Goal: Navigation & Orientation: Understand site structure

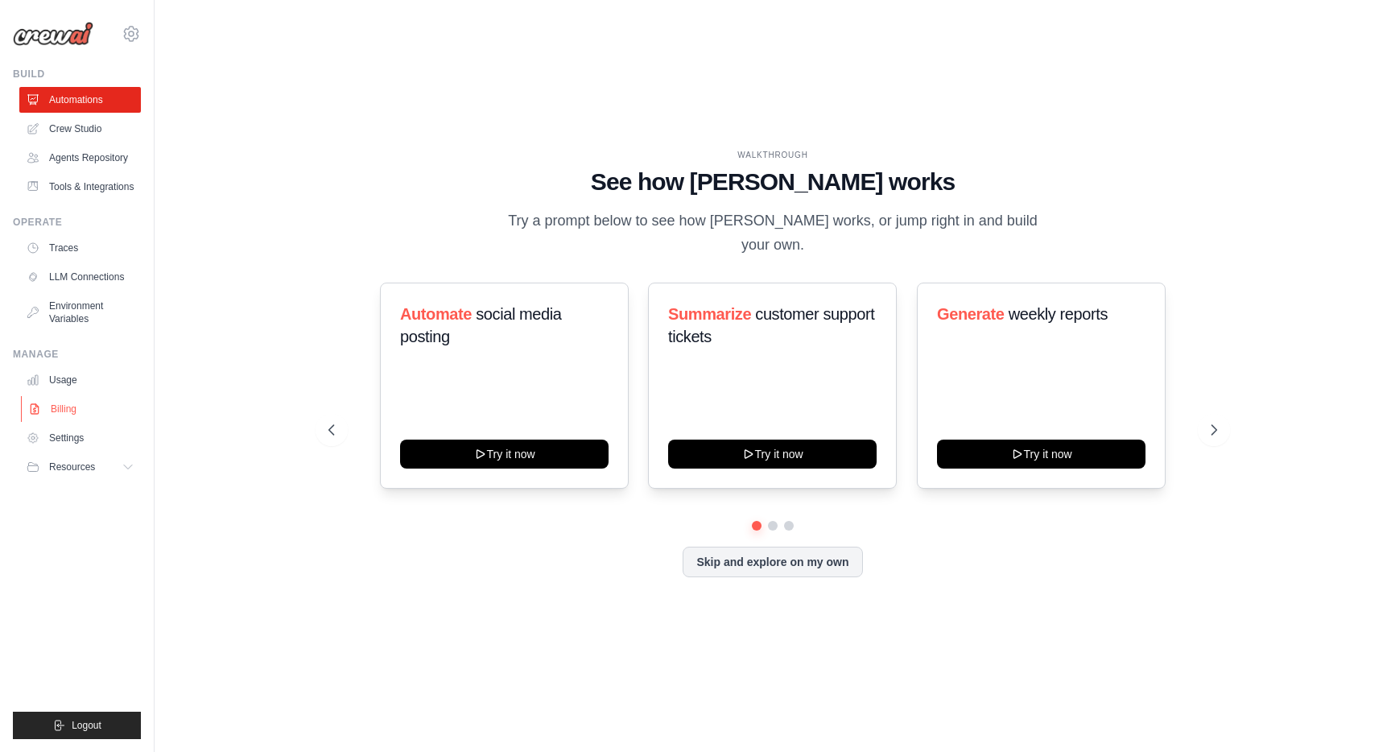
click at [64, 411] on link "Billing" at bounding box center [82, 409] width 122 height 26
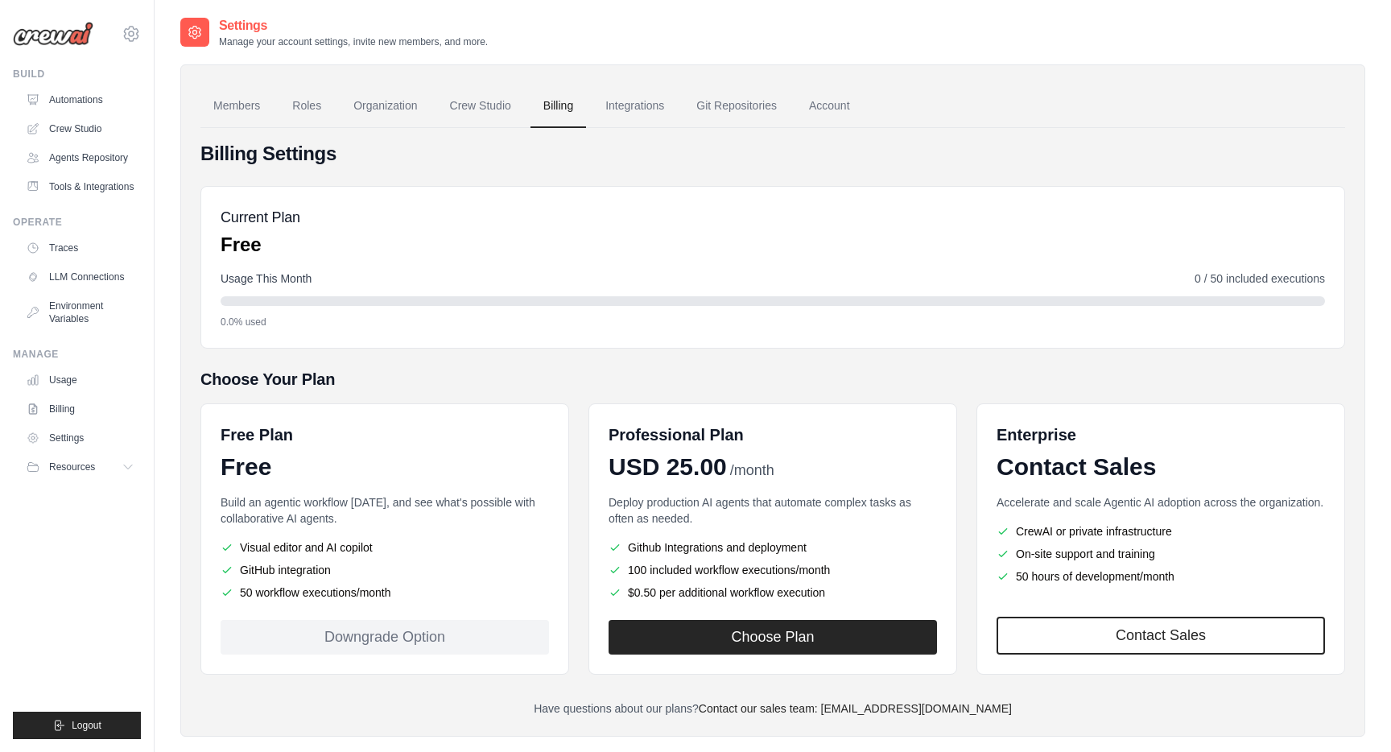
scroll to position [32, 0]
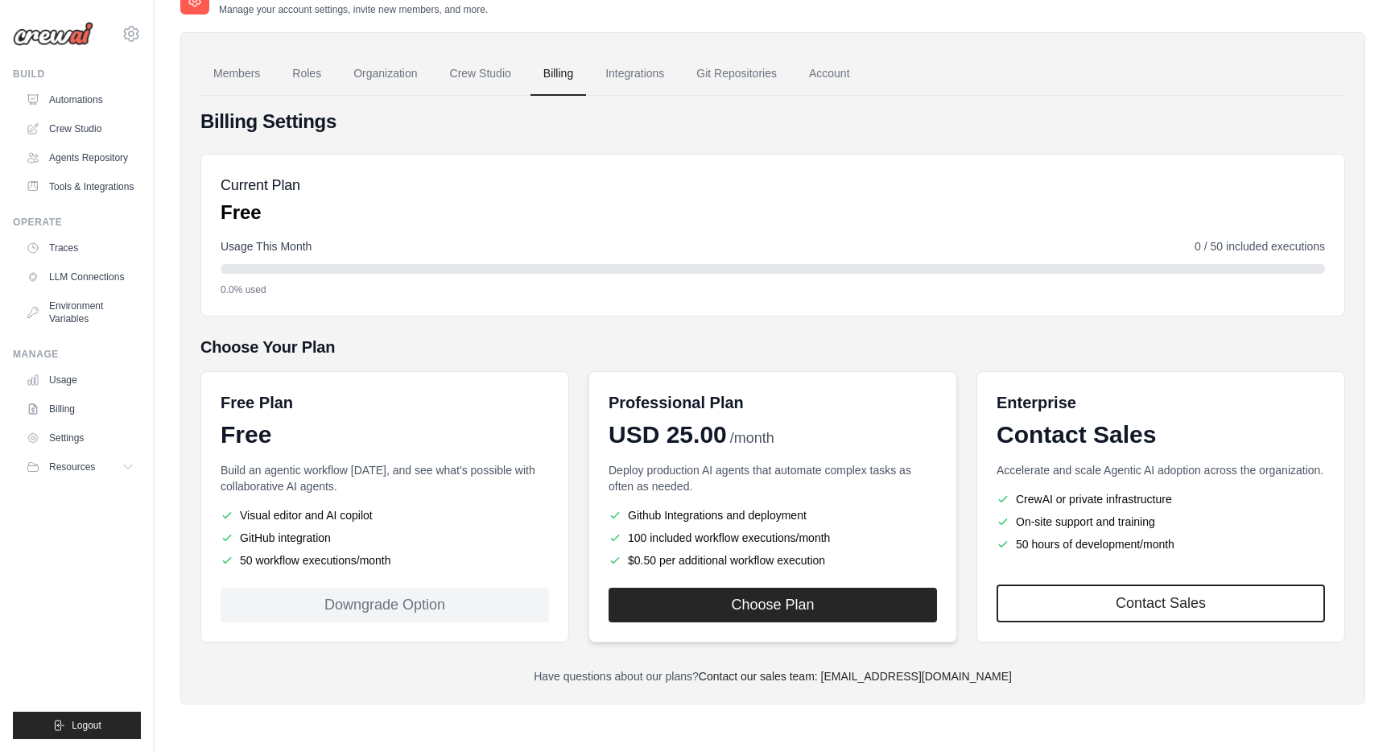
click at [755, 374] on div "Professional Plan USD 25.00 /month Deploy production AI agents that automate co…" at bounding box center [773, 506] width 369 height 271
click at [789, 317] on div "Billing Settings Current Plan Free Usage This Month 0 / 50 included executions …" at bounding box center [773, 397] width 1145 height 576
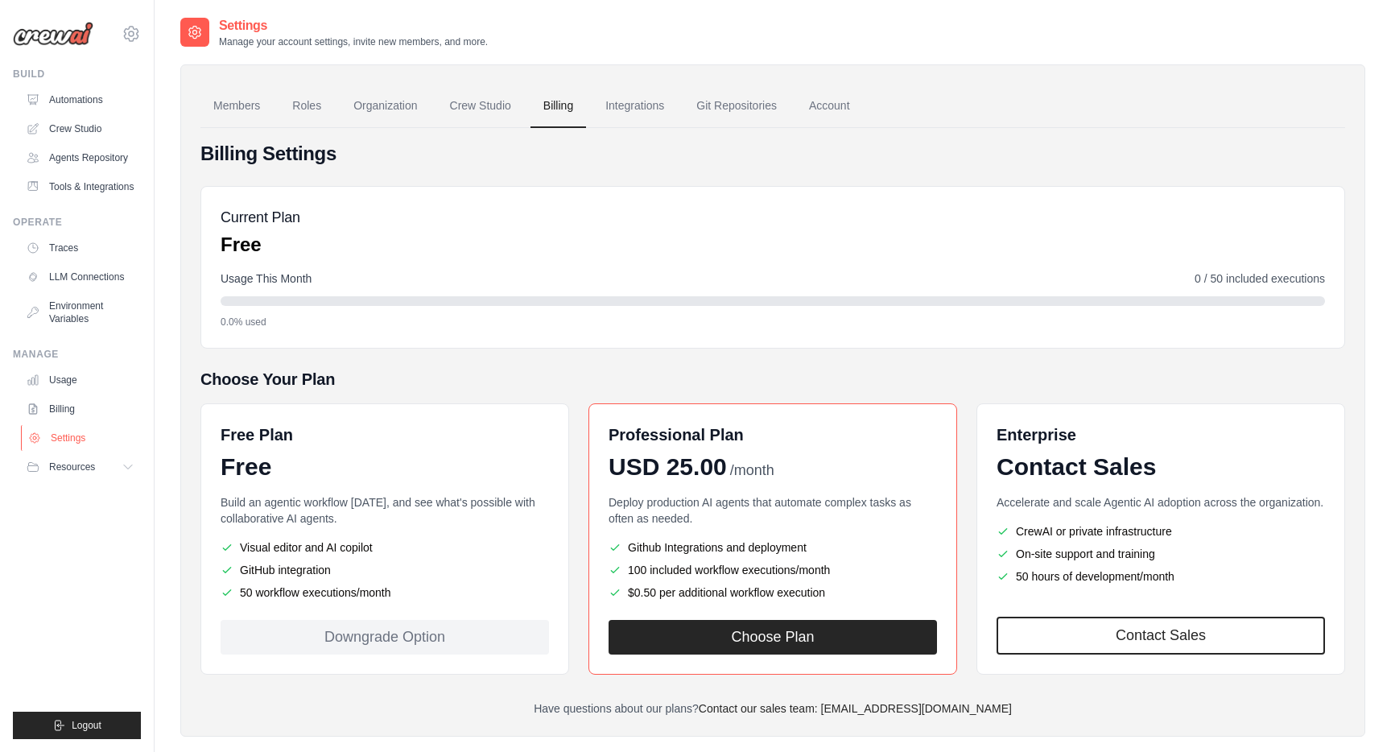
click at [75, 436] on link "Settings" at bounding box center [82, 438] width 122 height 26
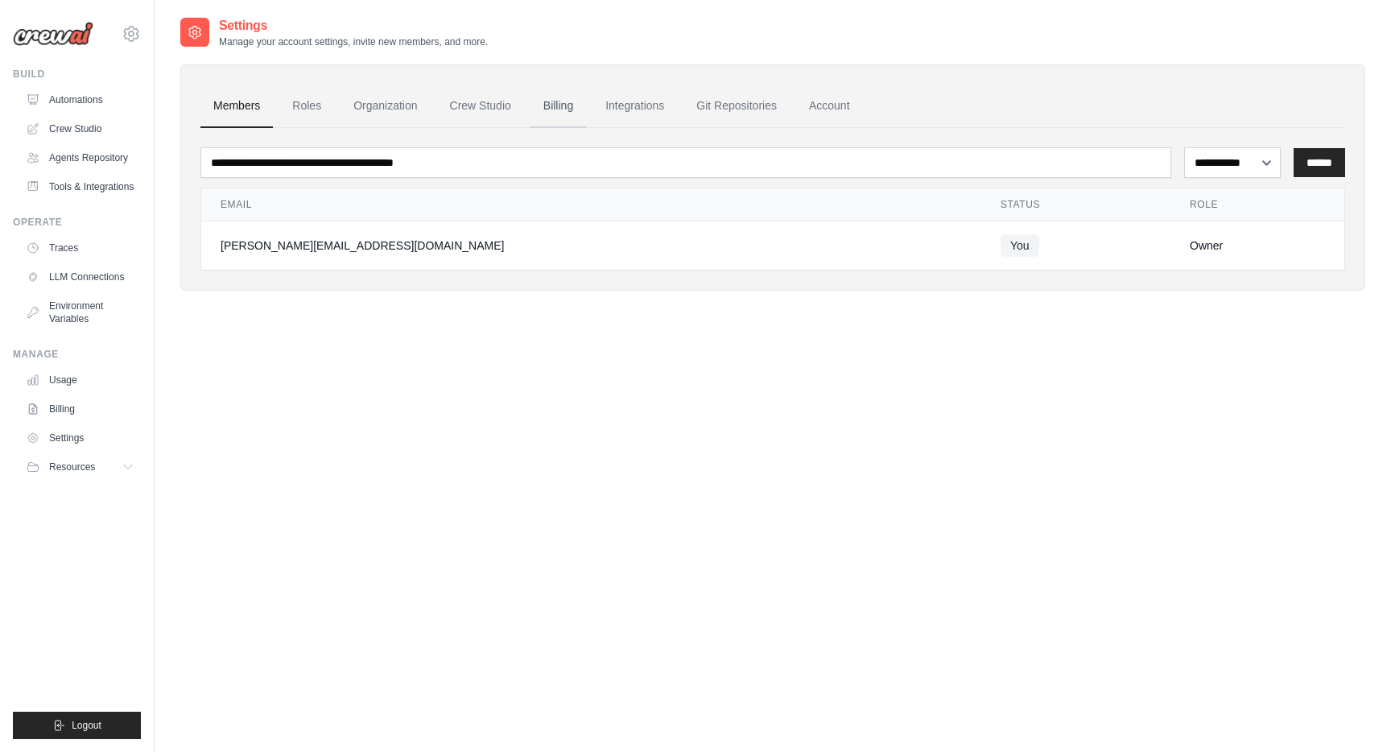
click at [544, 103] on link "Billing" at bounding box center [559, 106] width 56 height 43
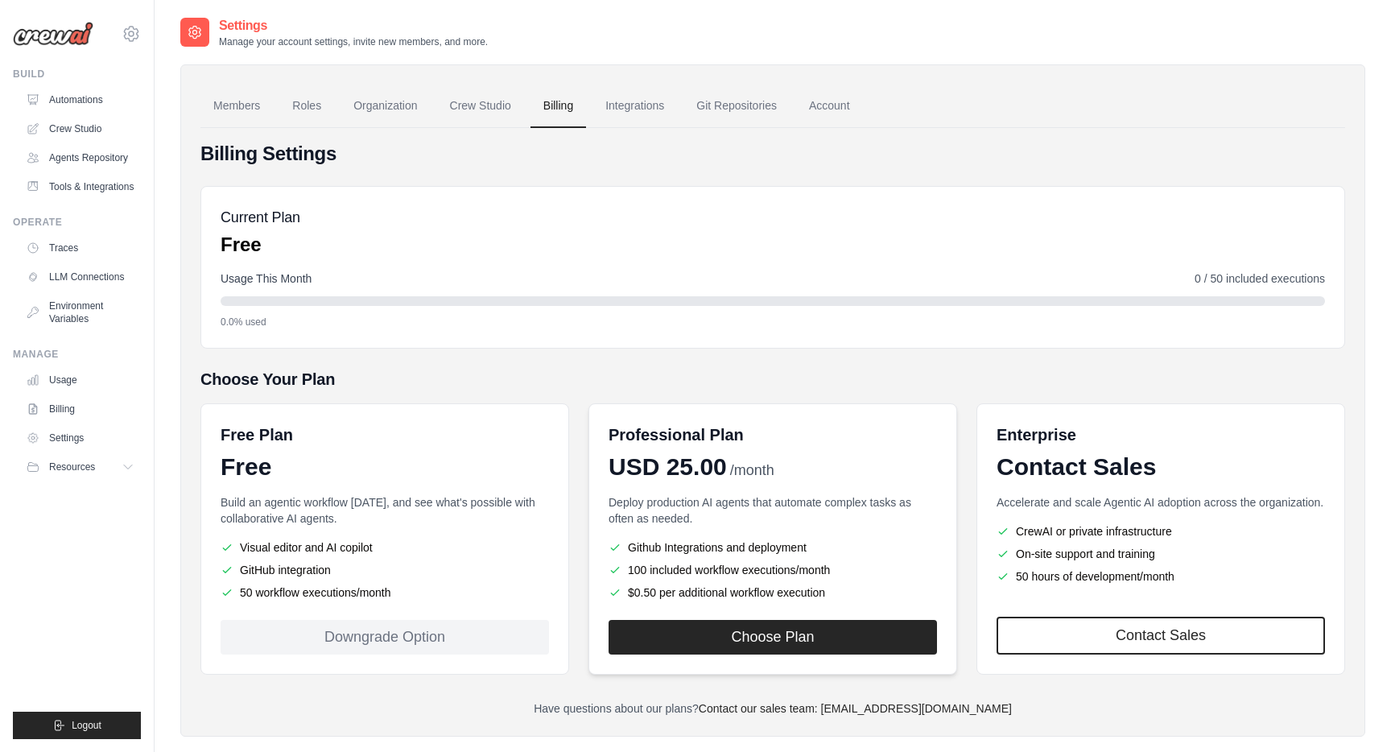
scroll to position [32, 0]
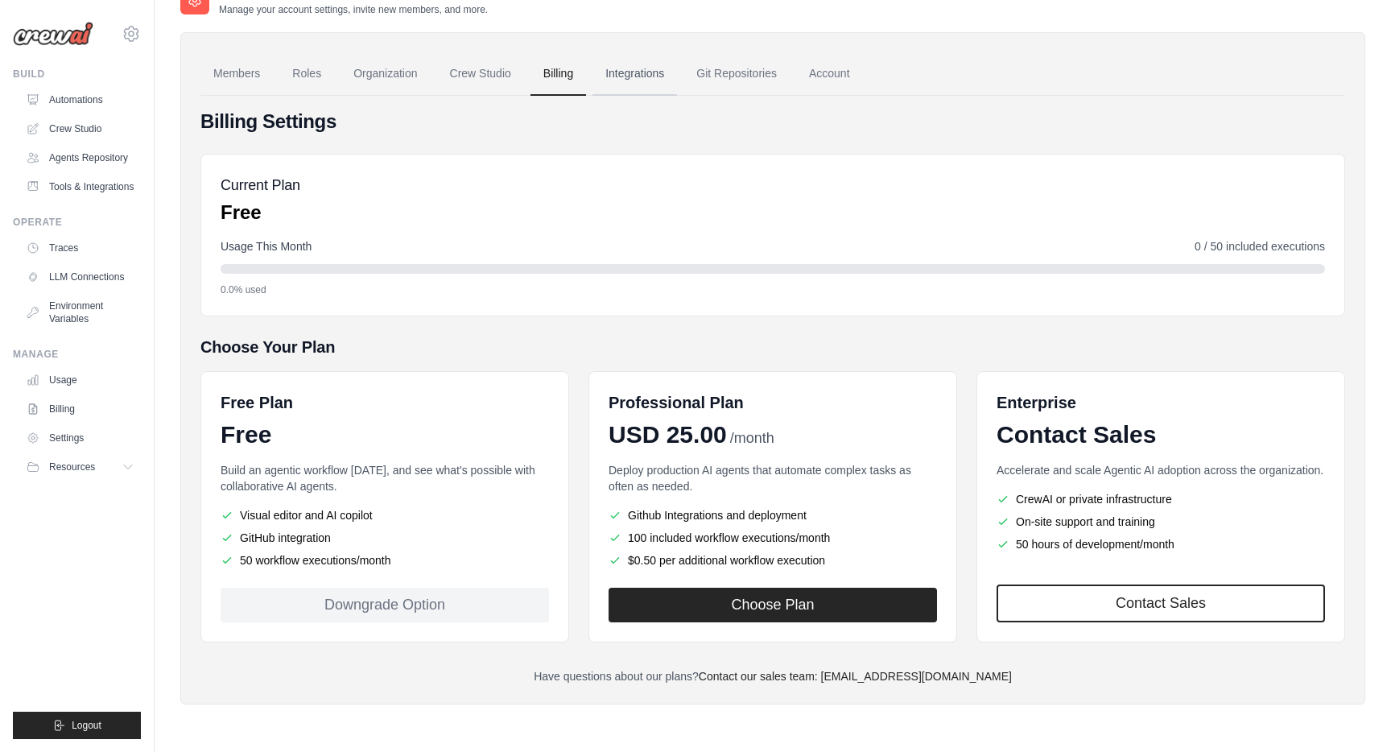
click at [617, 82] on link "Integrations" at bounding box center [635, 73] width 85 height 43
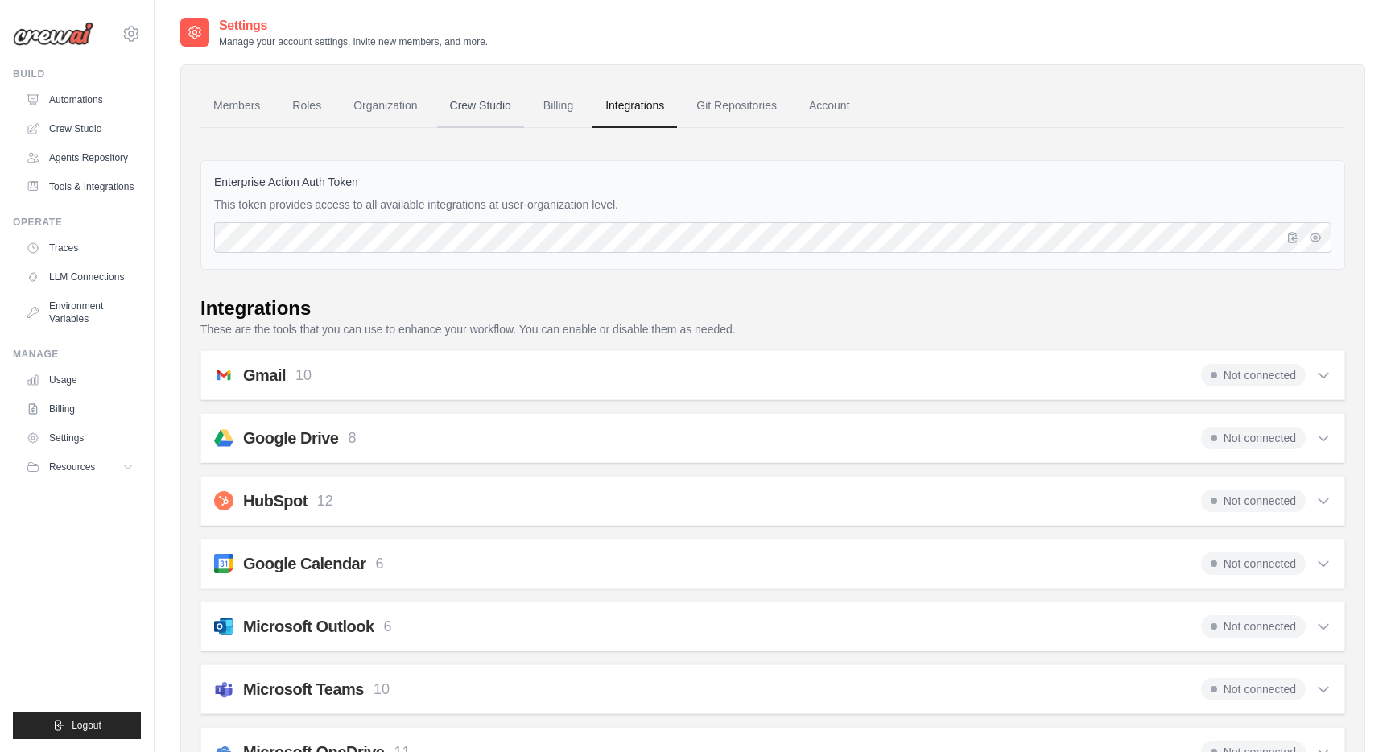
click at [476, 117] on link "Crew Studio" at bounding box center [480, 106] width 87 height 43
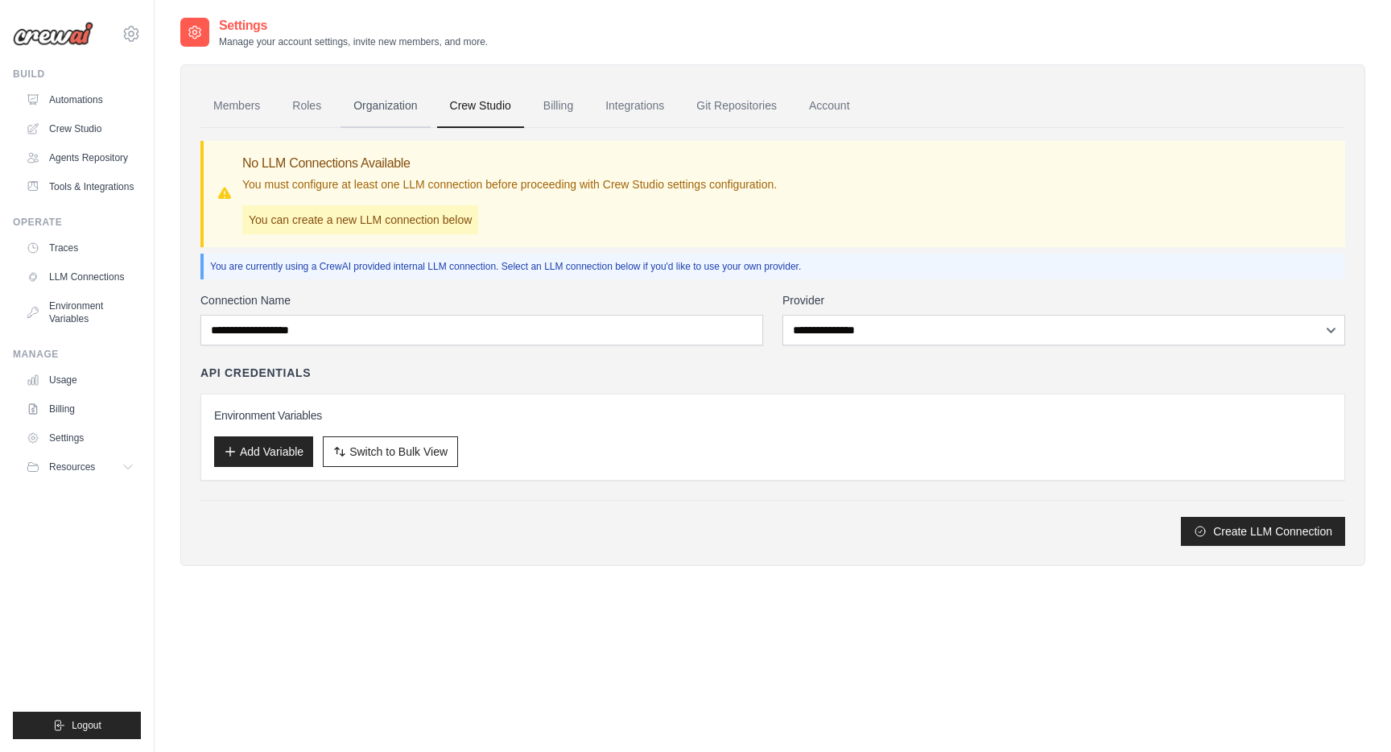
click at [371, 115] on link "Organization" at bounding box center [385, 106] width 89 height 43
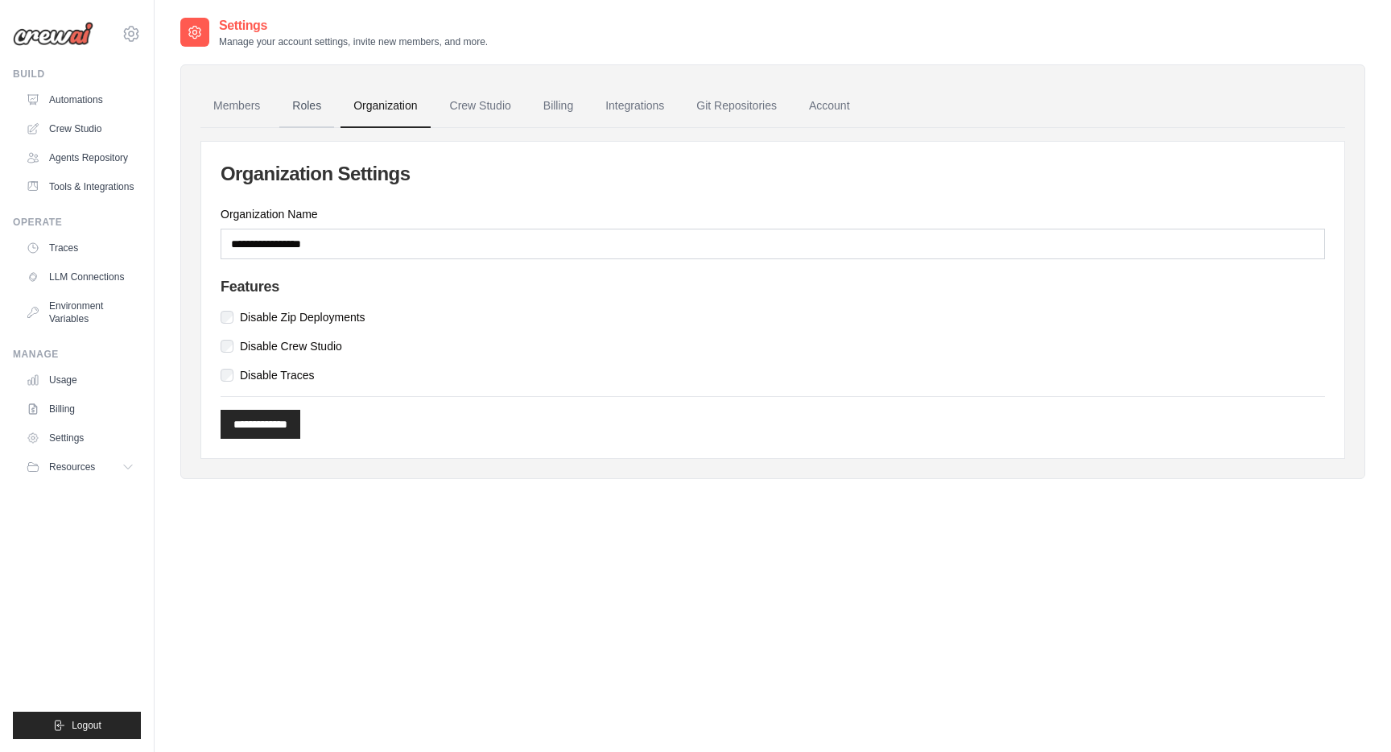
click at [295, 114] on link "Roles" at bounding box center [306, 106] width 55 height 43
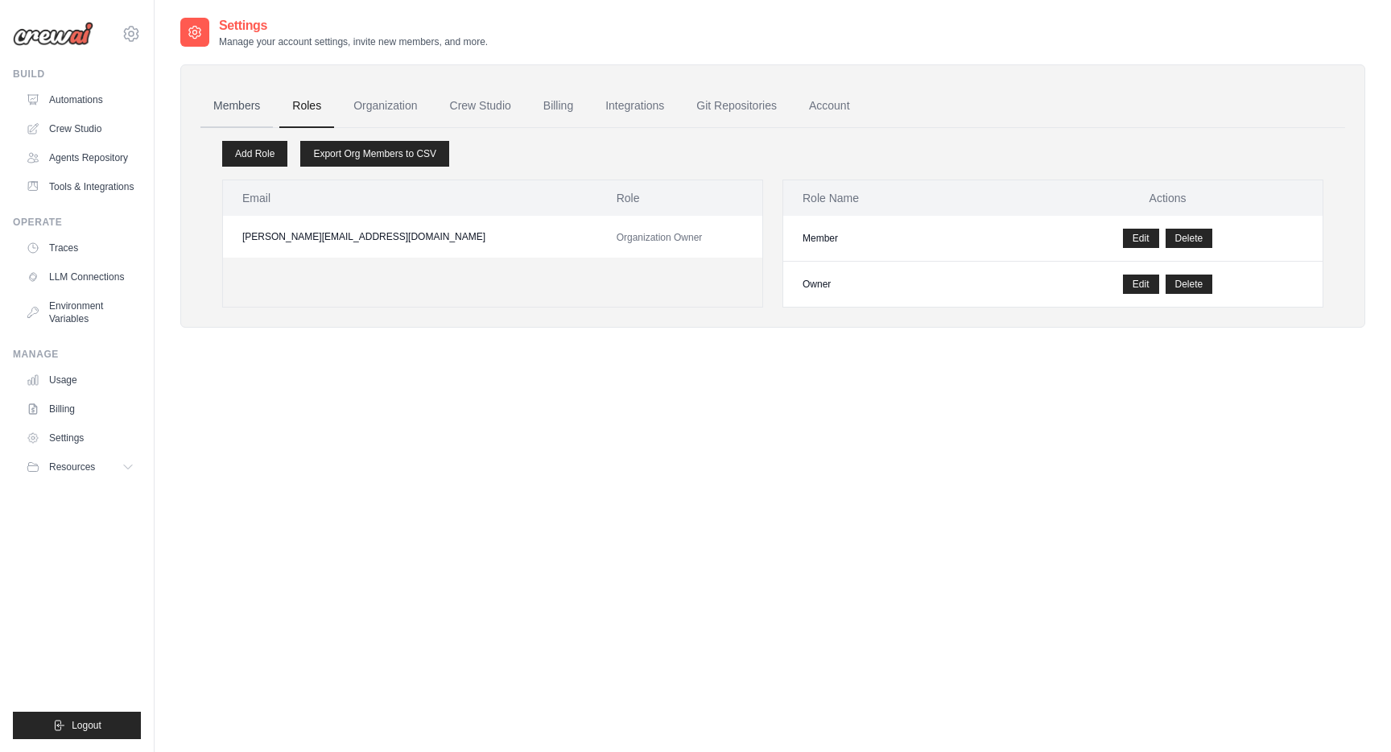
click at [228, 110] on link "Members" at bounding box center [237, 106] width 72 height 43
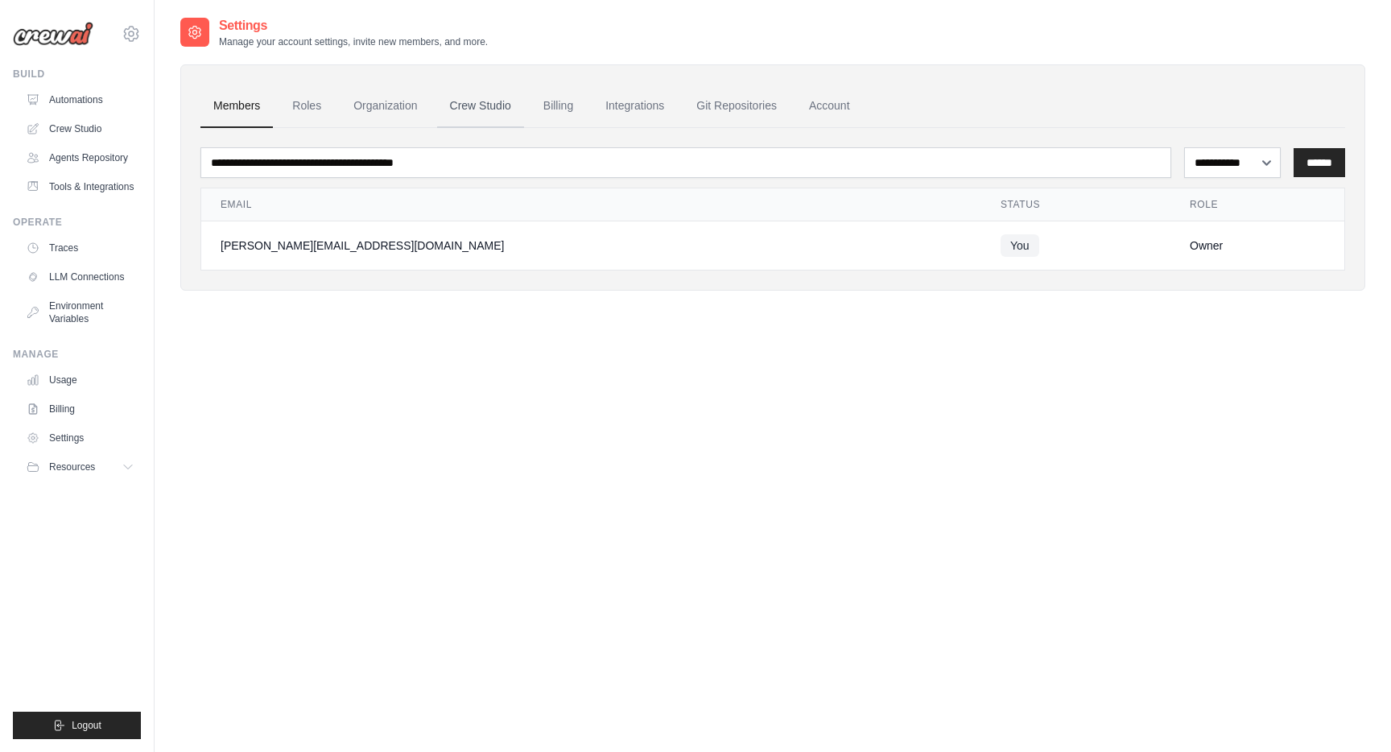
click at [462, 103] on link "Crew Studio" at bounding box center [480, 106] width 87 height 43
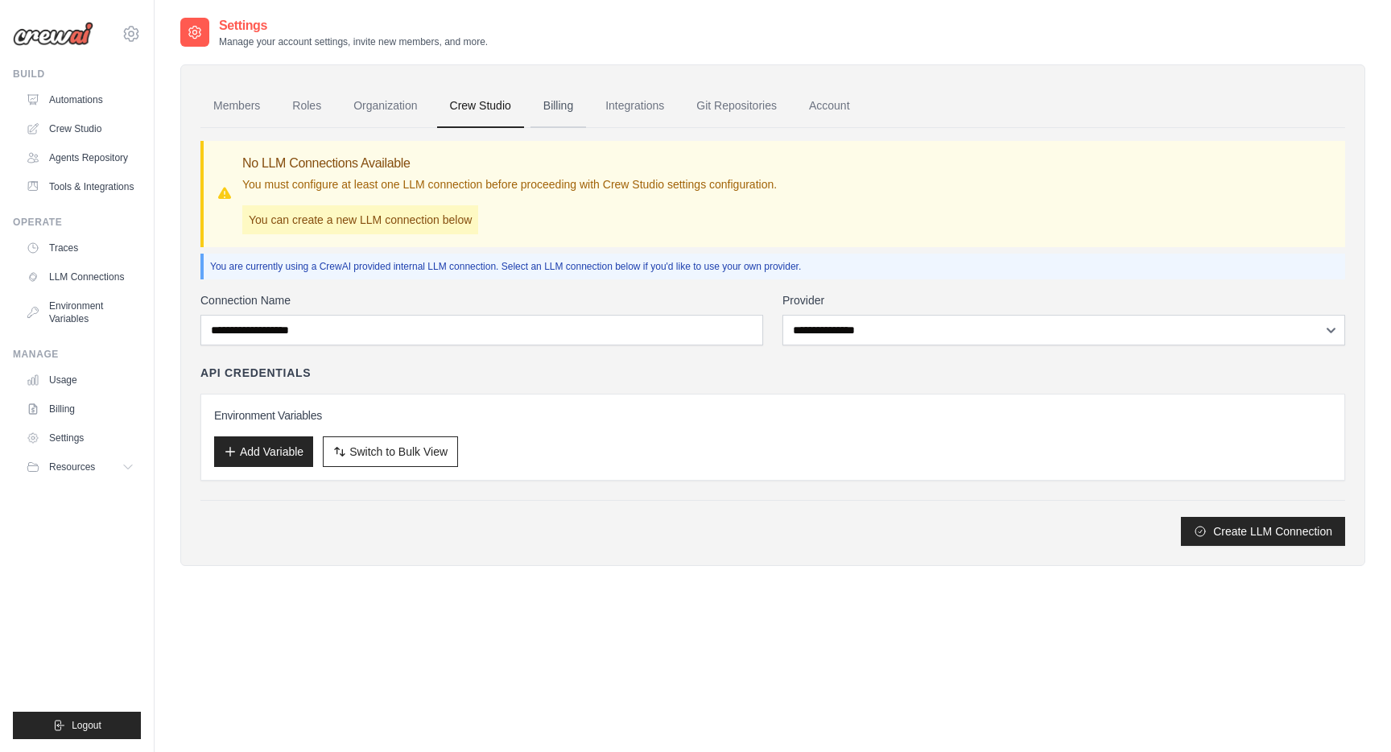
click at [549, 105] on link "Billing" at bounding box center [559, 106] width 56 height 43
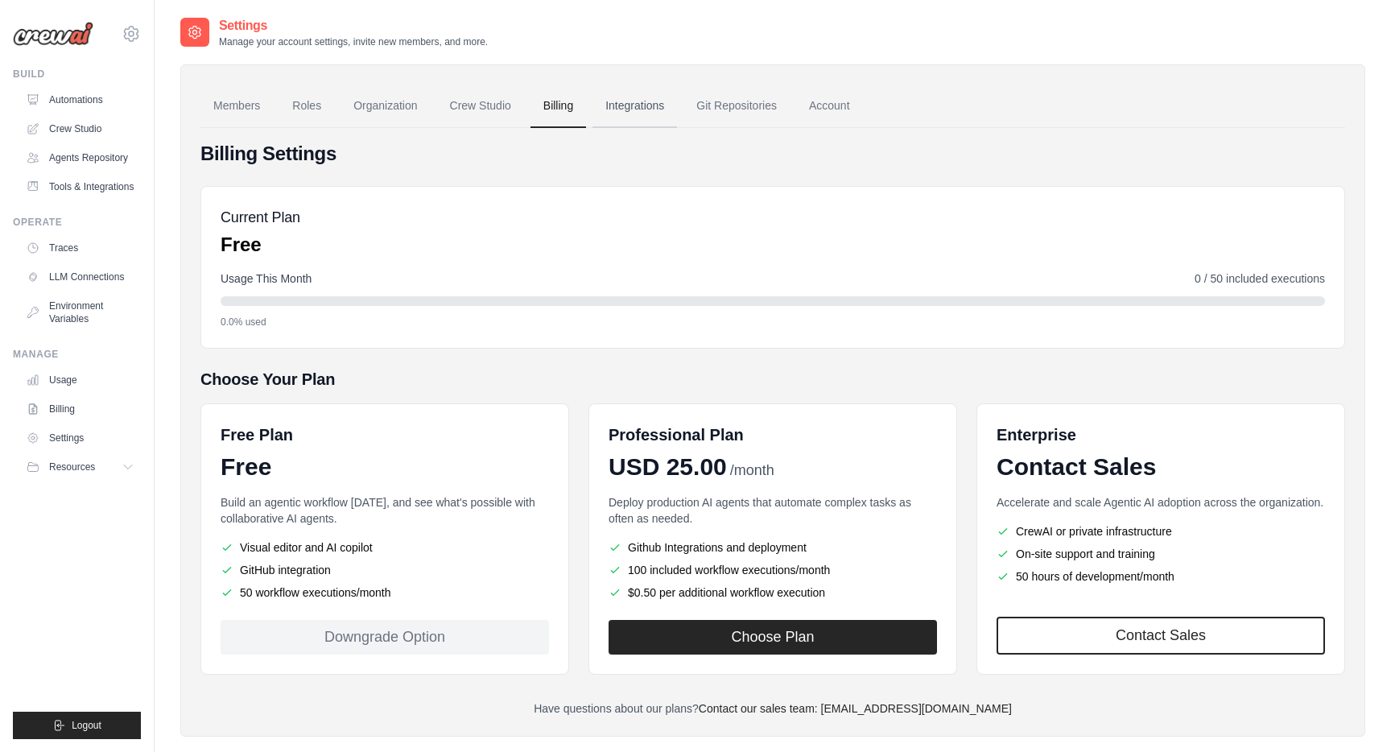
click at [620, 110] on link "Integrations" at bounding box center [635, 106] width 85 height 43
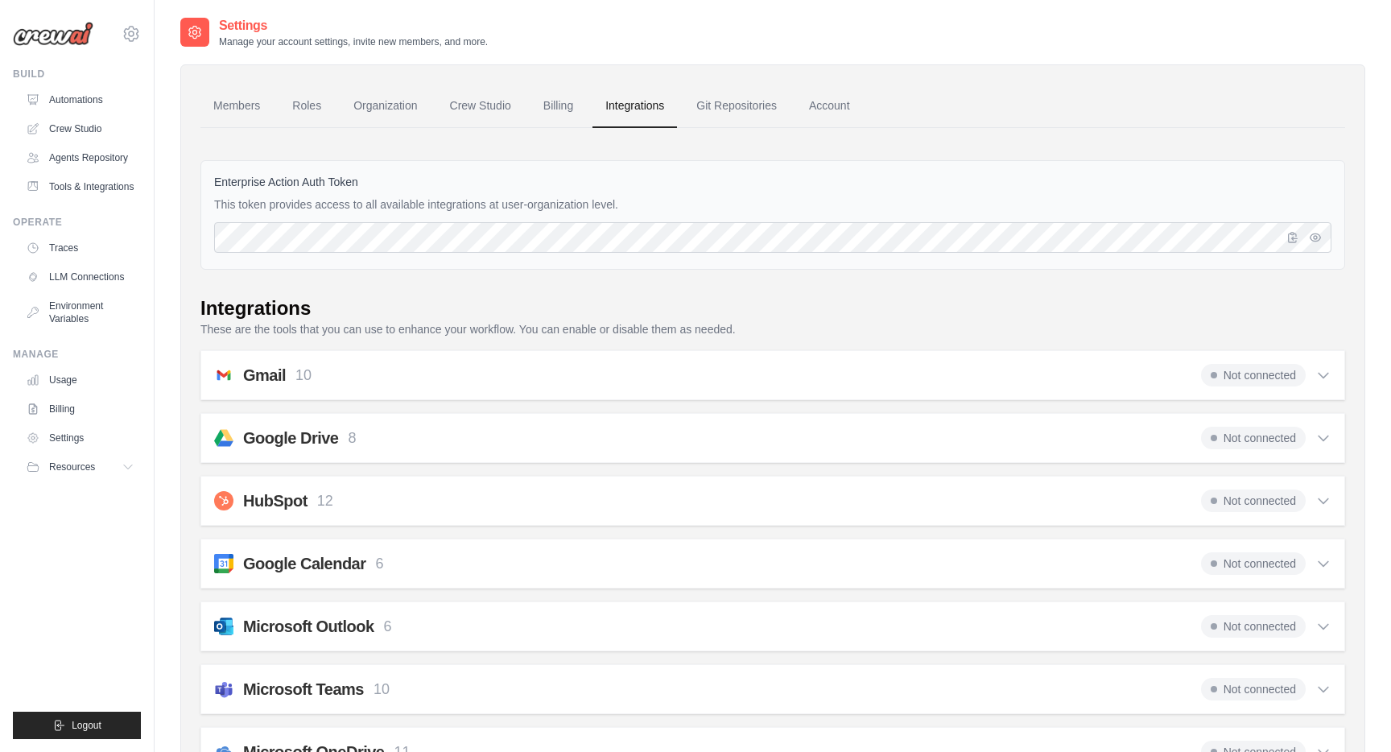
click at [554, 104] on link "Billing" at bounding box center [559, 106] width 56 height 43
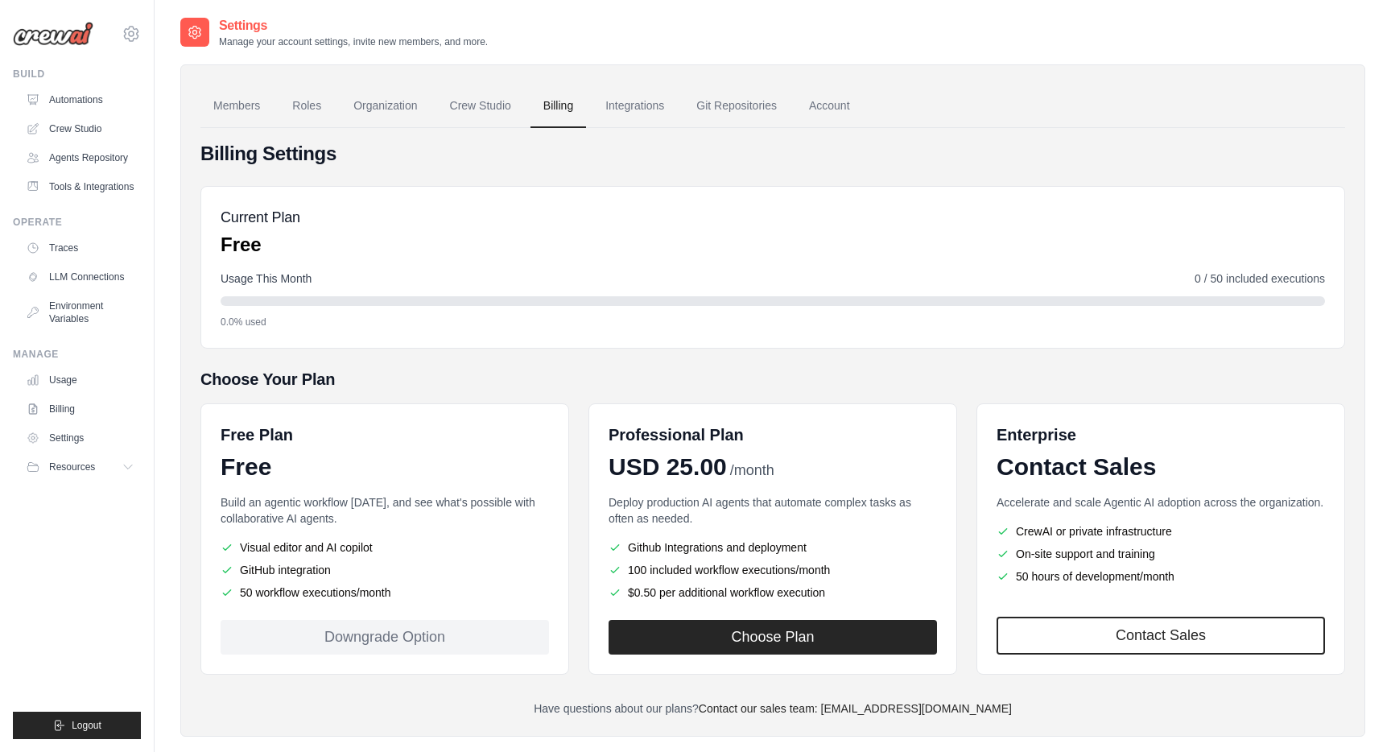
scroll to position [32, 0]
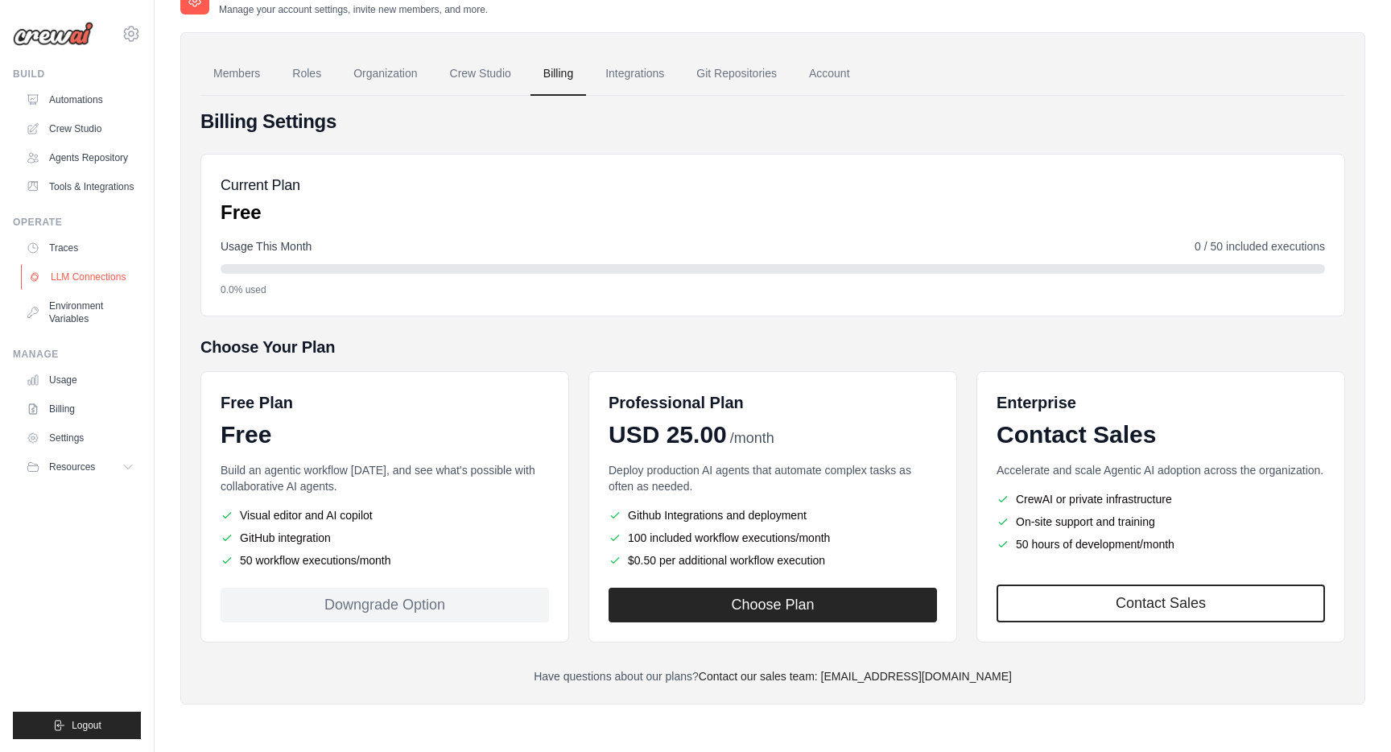
click at [72, 275] on link "LLM Connections" at bounding box center [82, 277] width 122 height 26
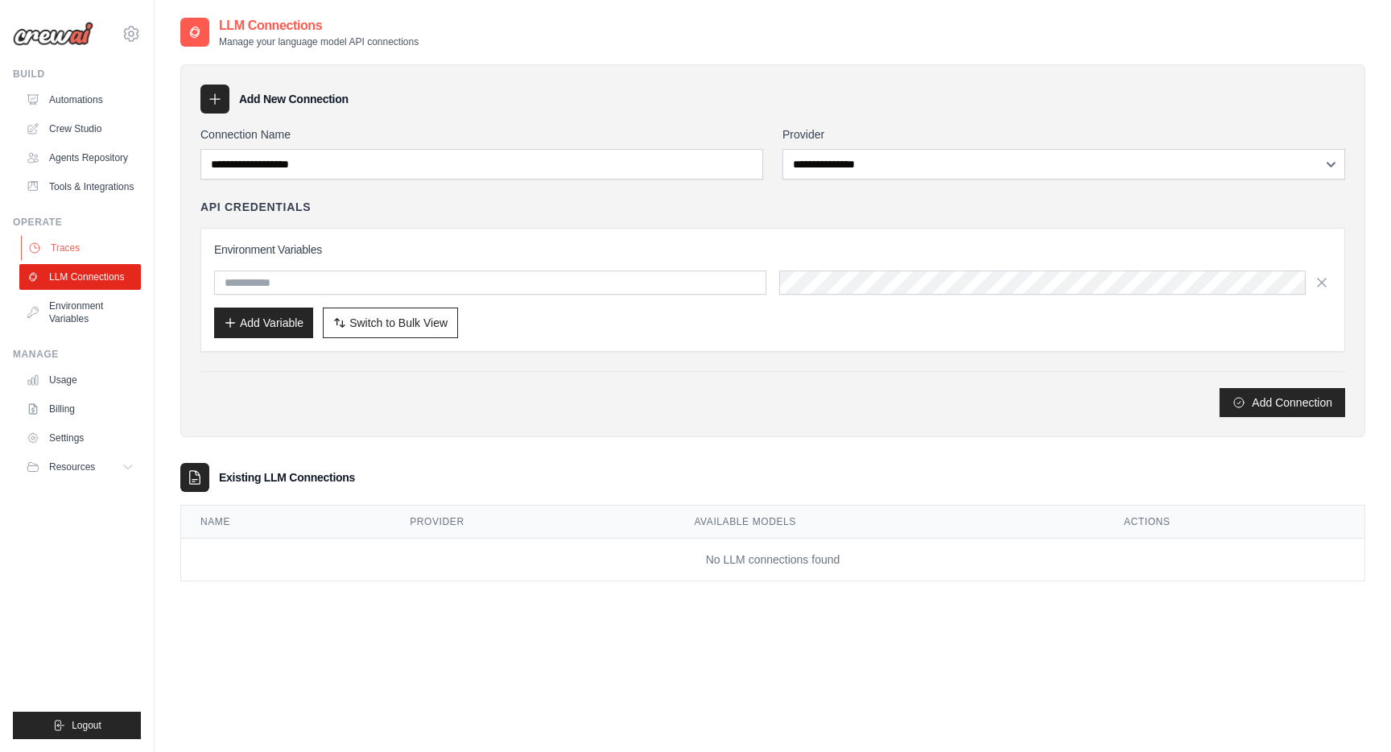
click at [83, 250] on link "Traces" at bounding box center [82, 248] width 122 height 26
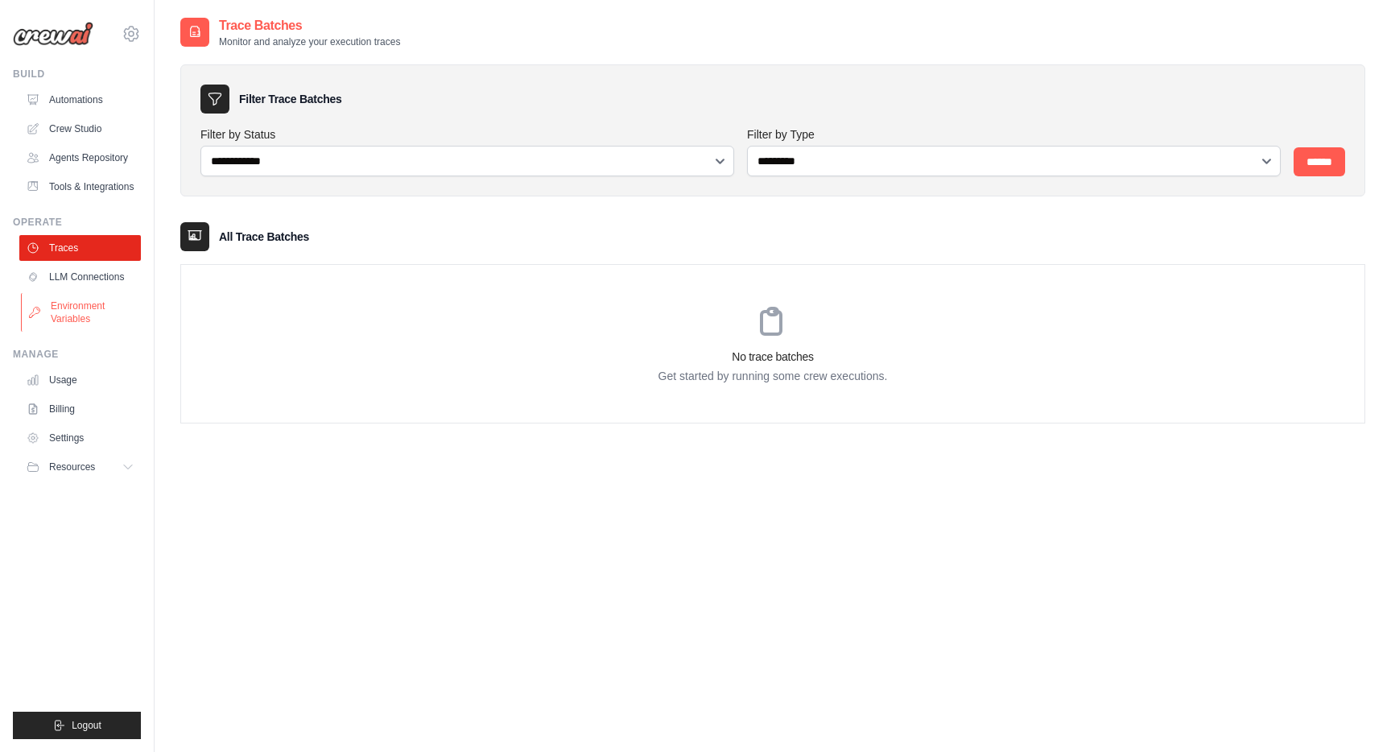
click at [77, 304] on link "Environment Variables" at bounding box center [82, 312] width 122 height 39
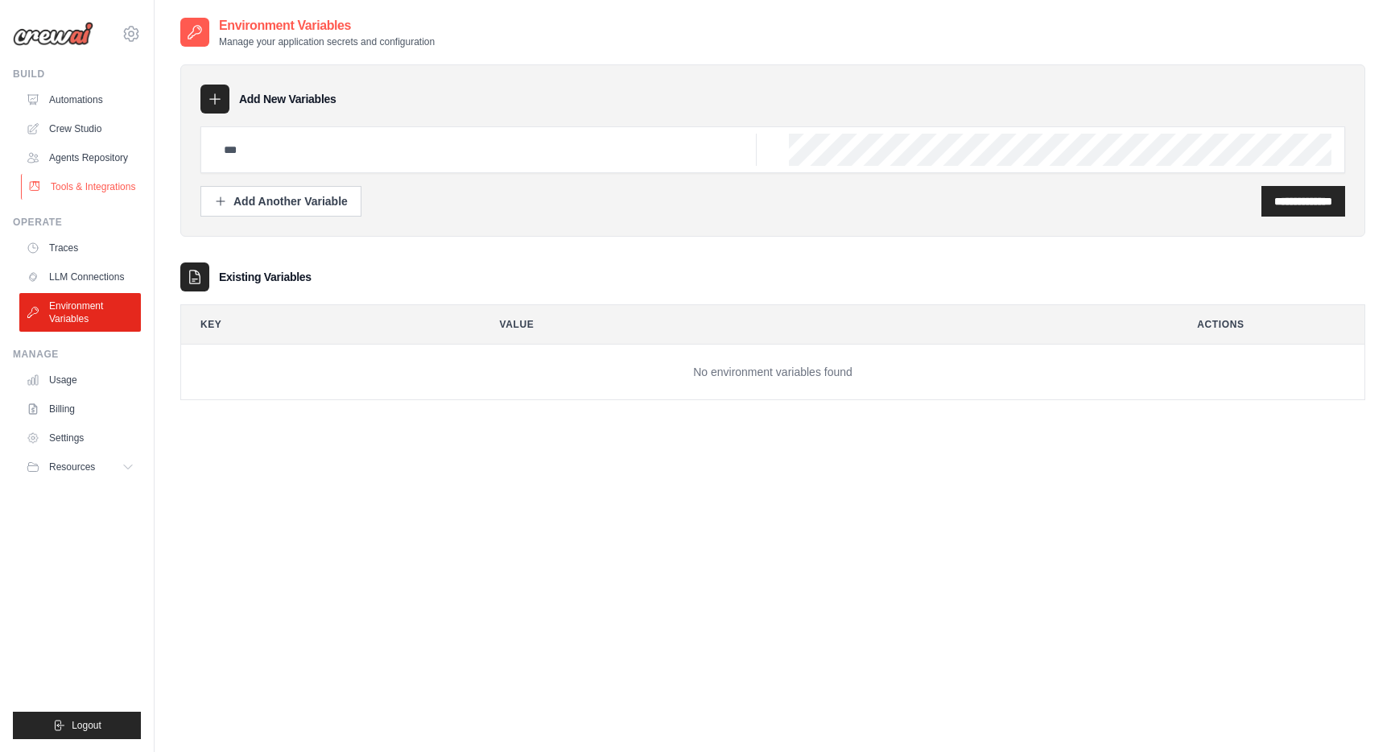
click at [96, 180] on link "Tools & Integrations" at bounding box center [82, 187] width 122 height 26
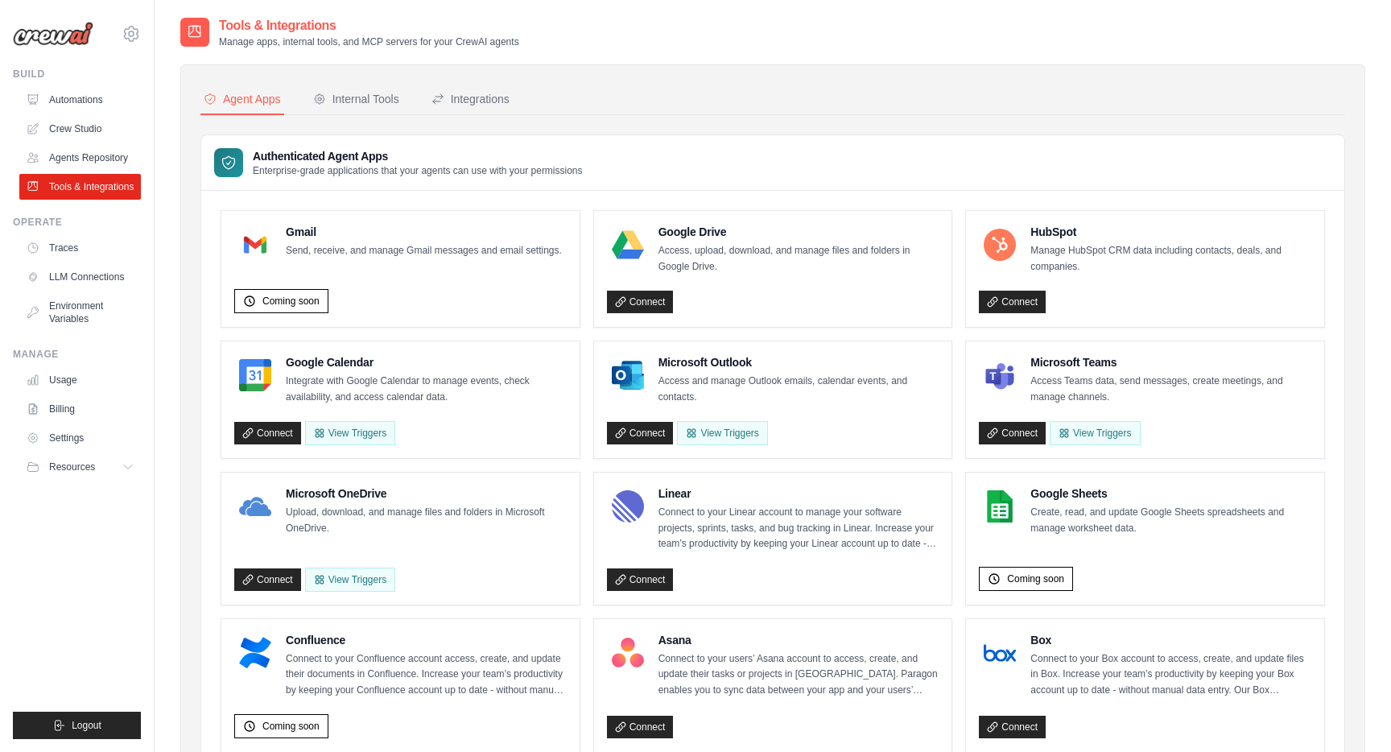
click at [101, 157] on link "Agents Repository" at bounding box center [80, 158] width 122 height 26
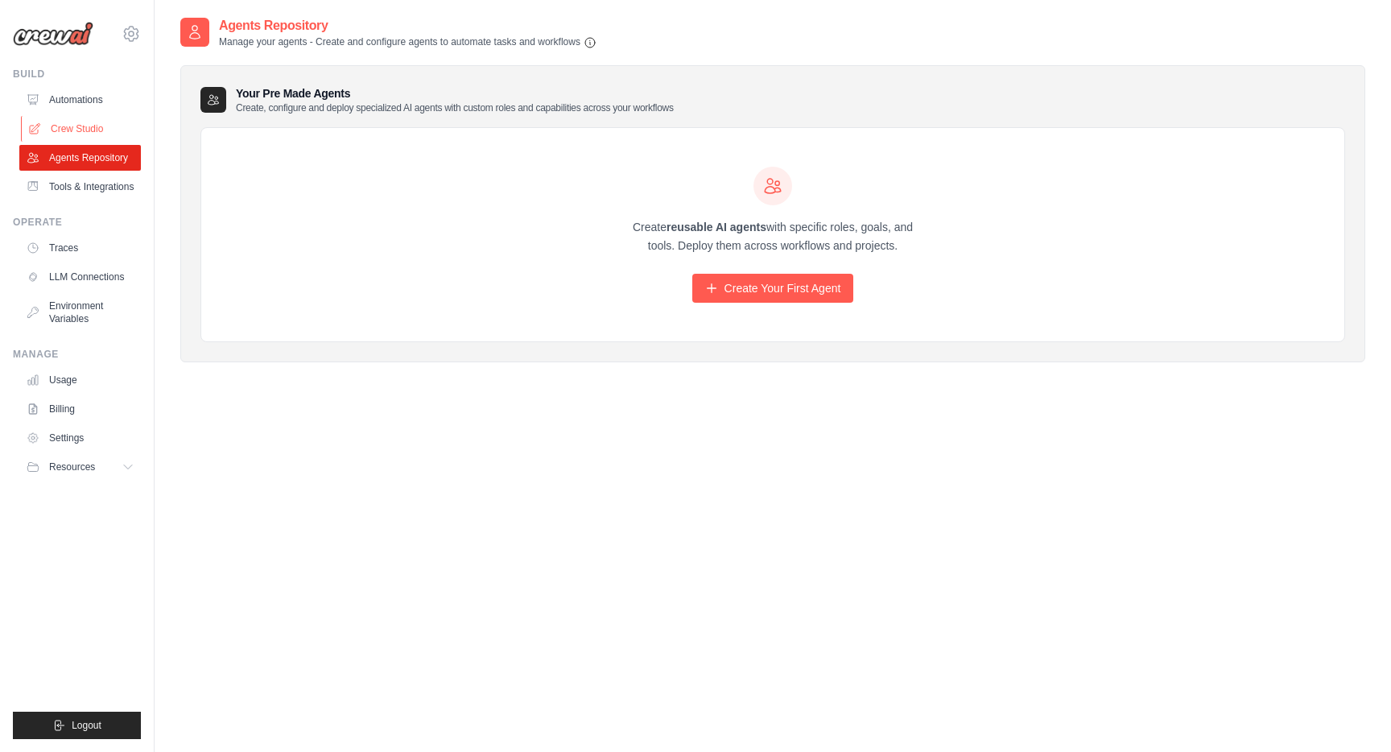
click at [109, 130] on link "Crew Studio" at bounding box center [82, 129] width 122 height 26
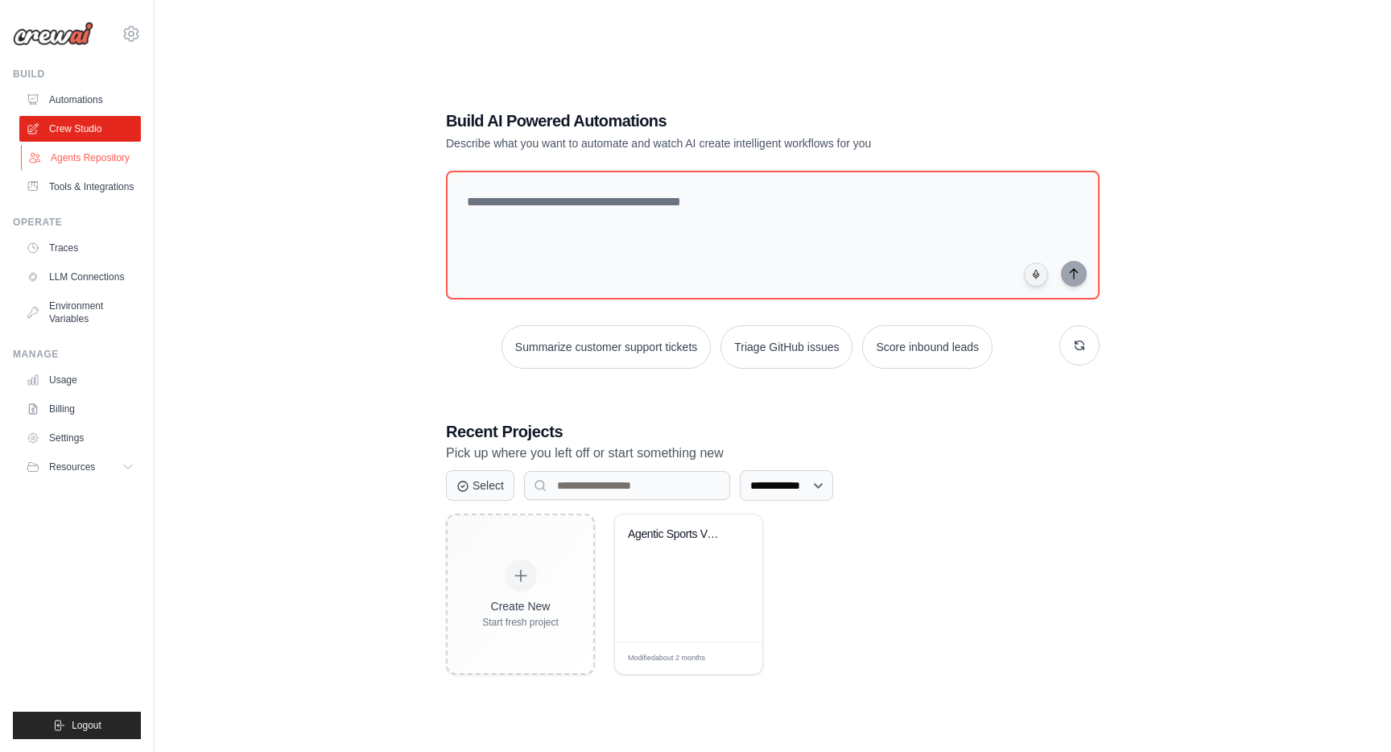
click at [101, 154] on link "Agents Repository" at bounding box center [82, 158] width 122 height 26
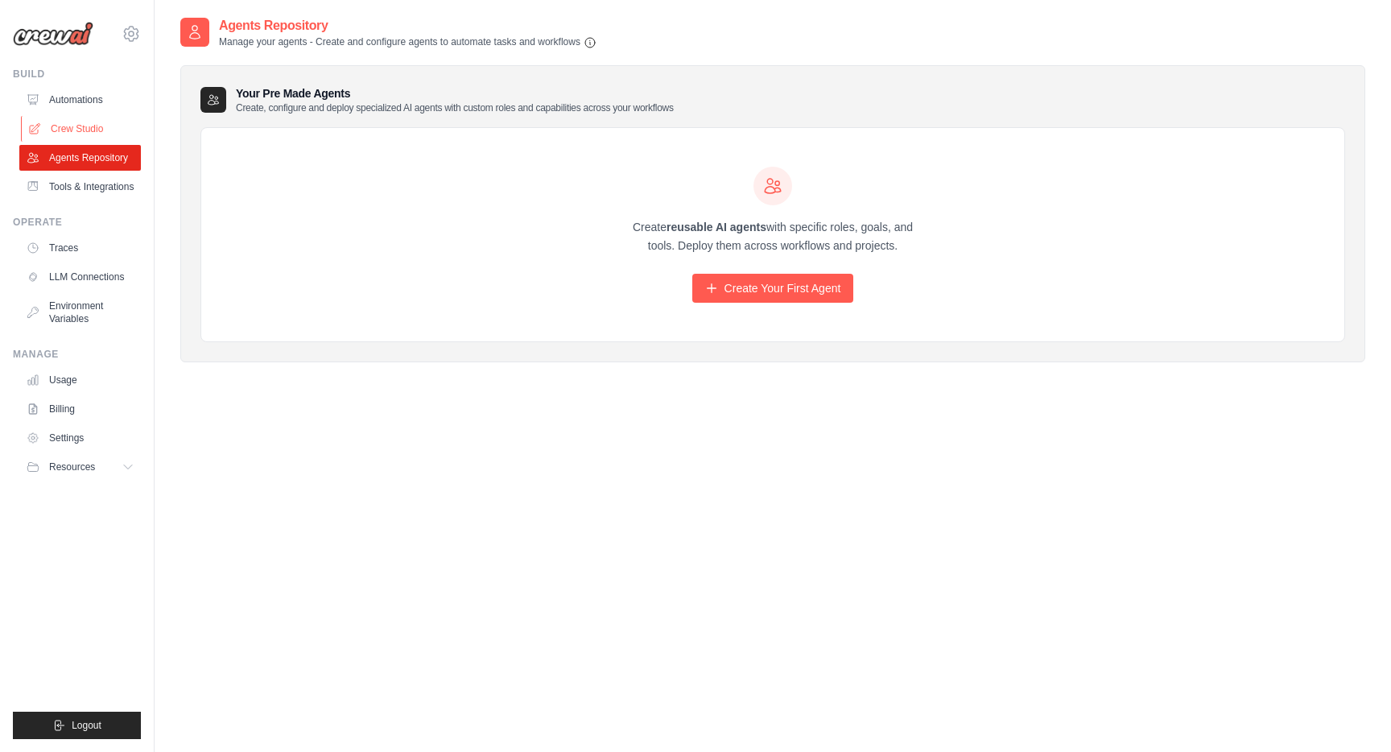
click at [108, 123] on link "Crew Studio" at bounding box center [82, 129] width 122 height 26
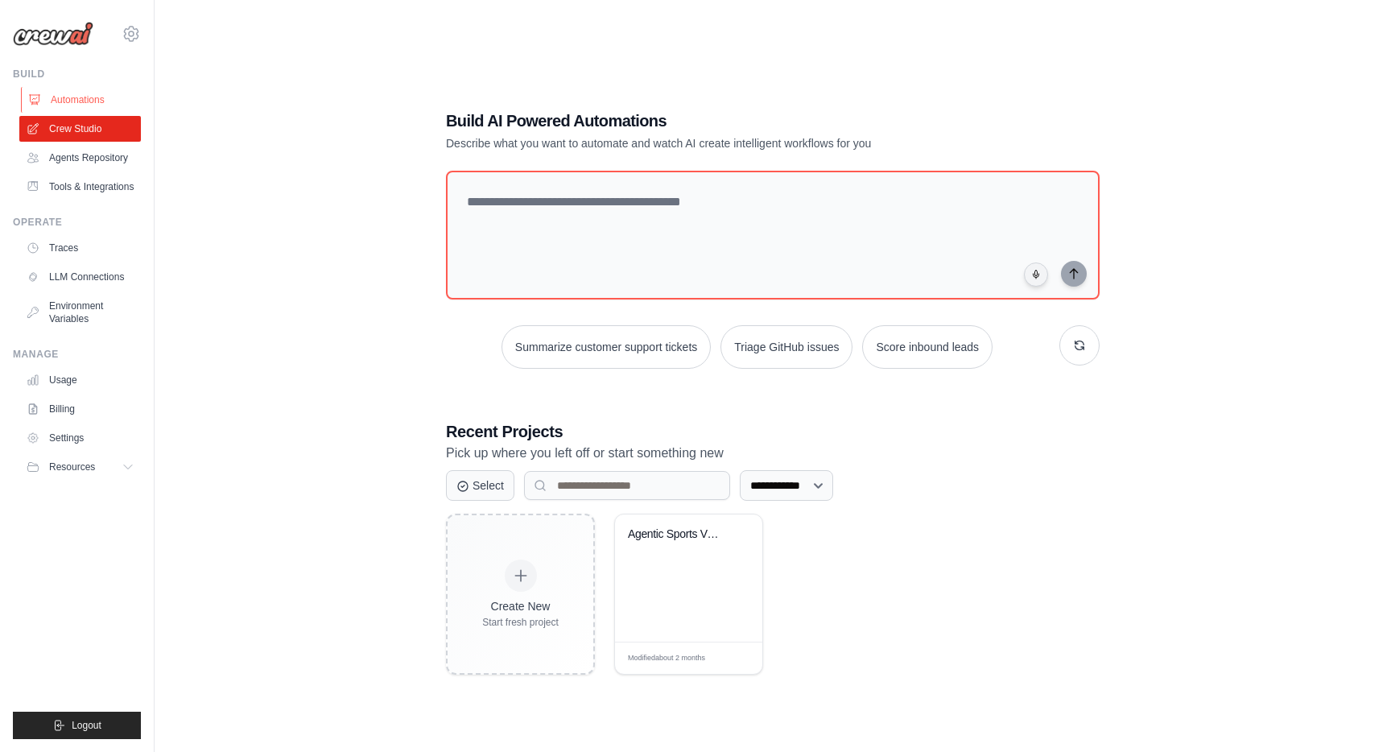
click at [114, 94] on link "Automations" at bounding box center [82, 100] width 122 height 26
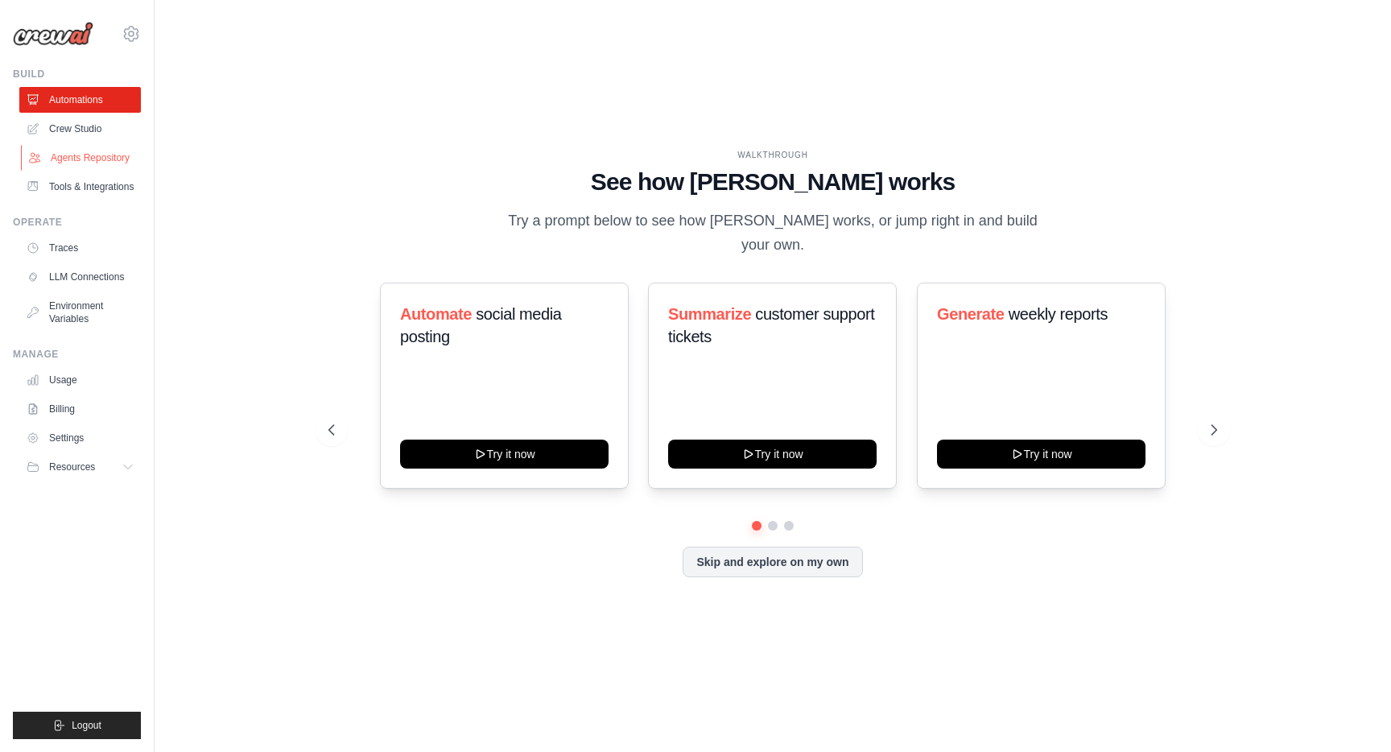
click at [102, 157] on link "Agents Repository" at bounding box center [82, 158] width 122 height 26
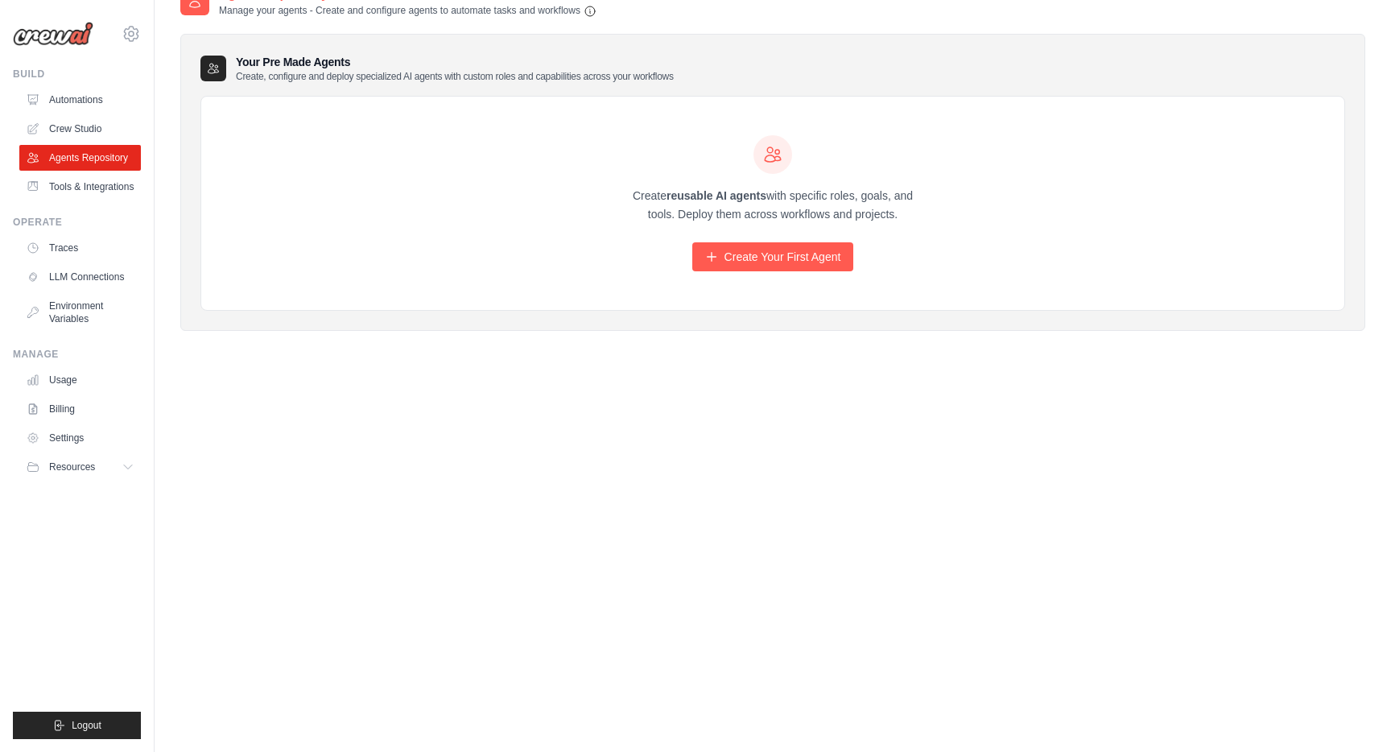
scroll to position [32, 0]
click at [81, 275] on link "LLM Connections" at bounding box center [82, 277] width 122 height 26
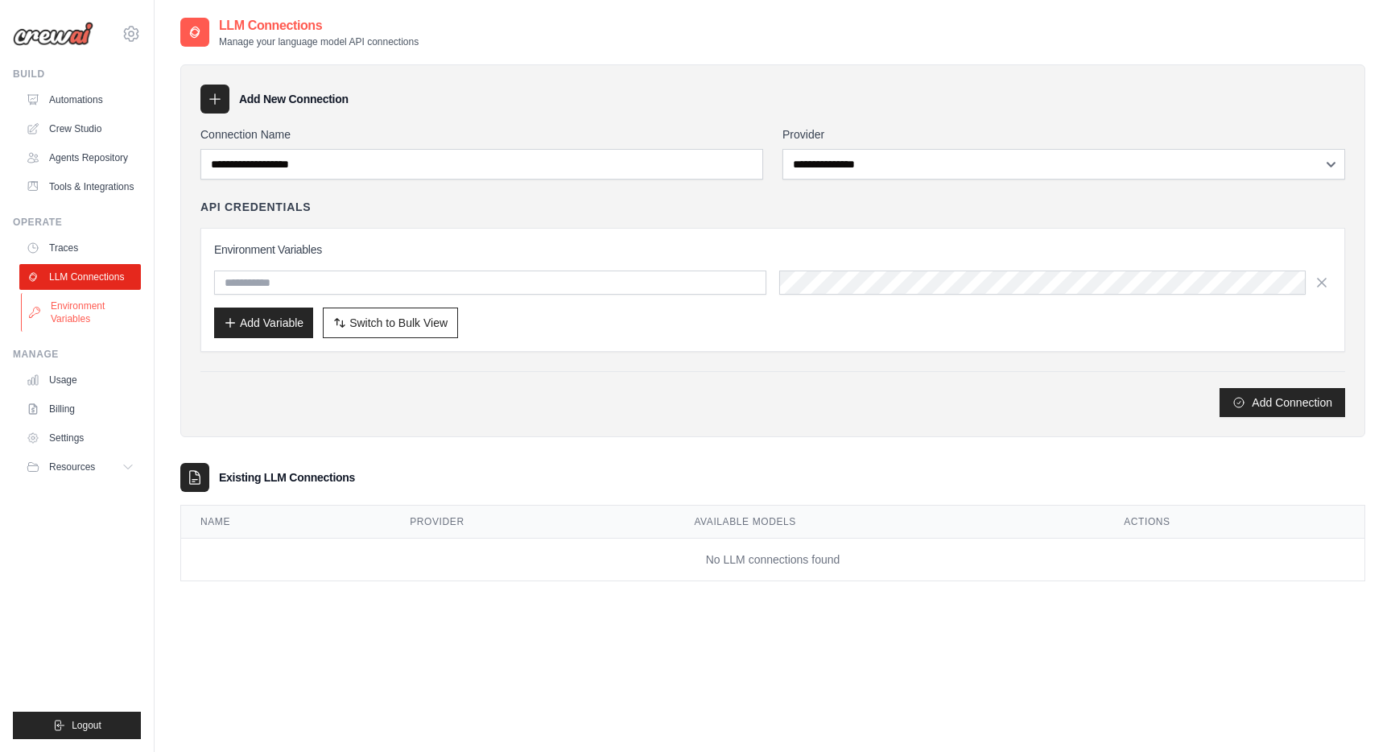
click at [75, 320] on link "Environment Variables" at bounding box center [82, 312] width 122 height 39
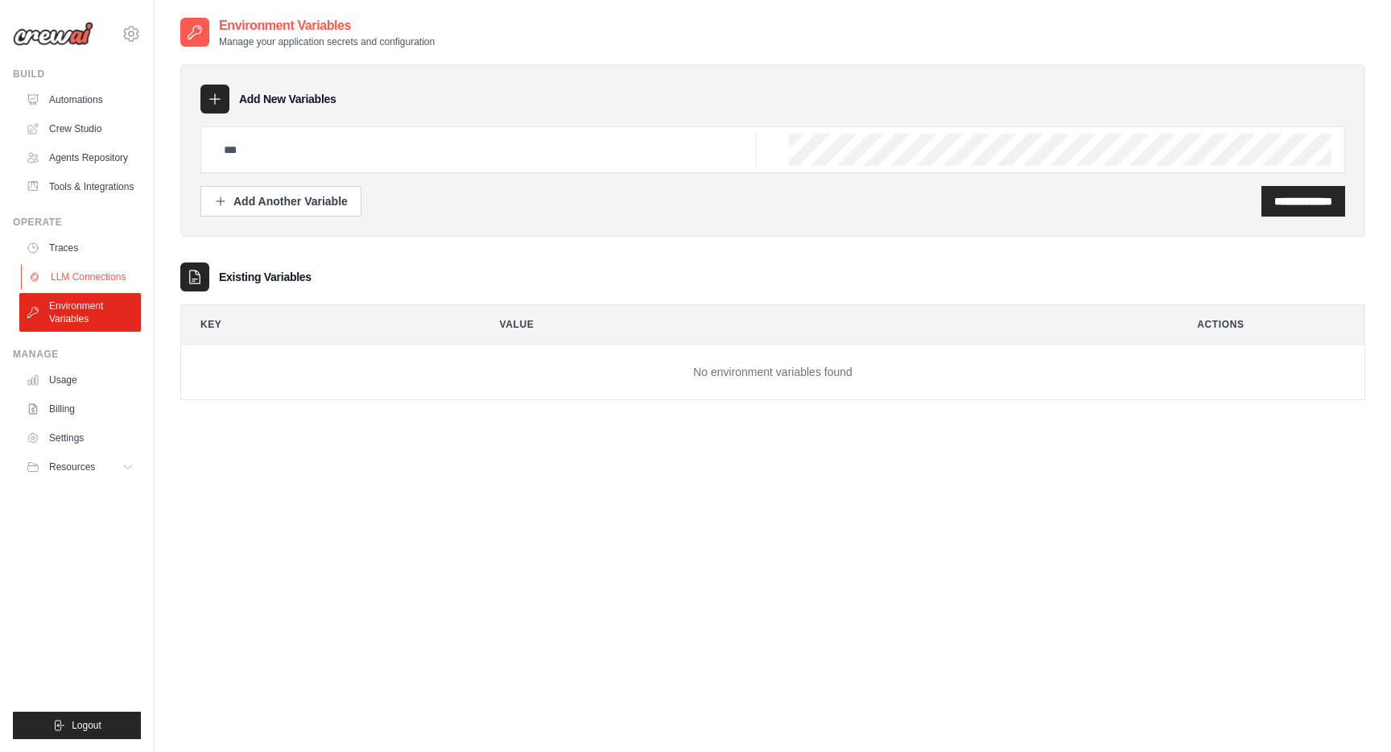
click at [85, 276] on link "LLM Connections" at bounding box center [82, 277] width 122 height 26
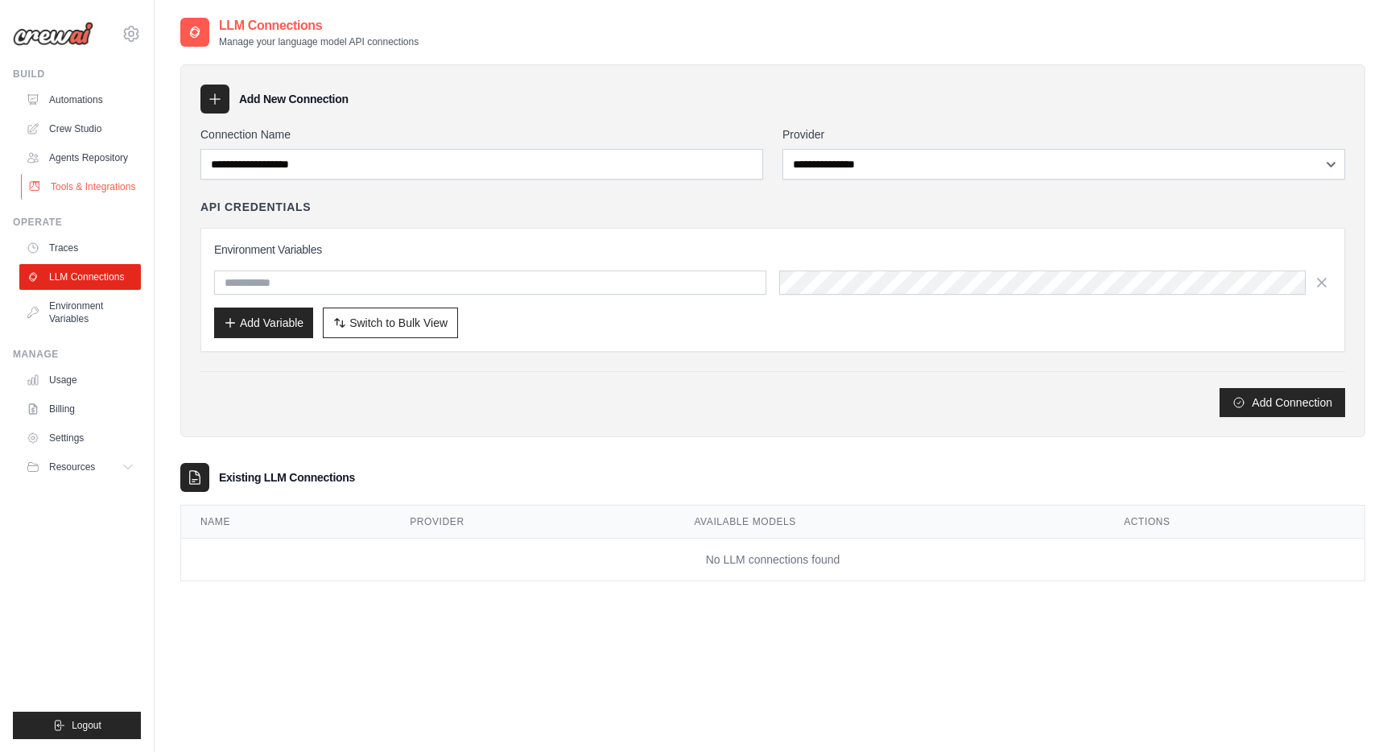
click at [87, 184] on link "Tools & Integrations" at bounding box center [82, 187] width 122 height 26
